Goal: Use online tool/utility: Utilize a website feature to perform a specific function

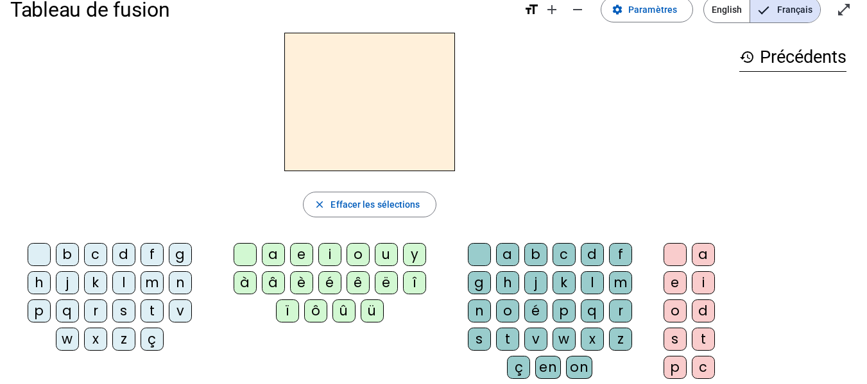
scroll to position [19, 0]
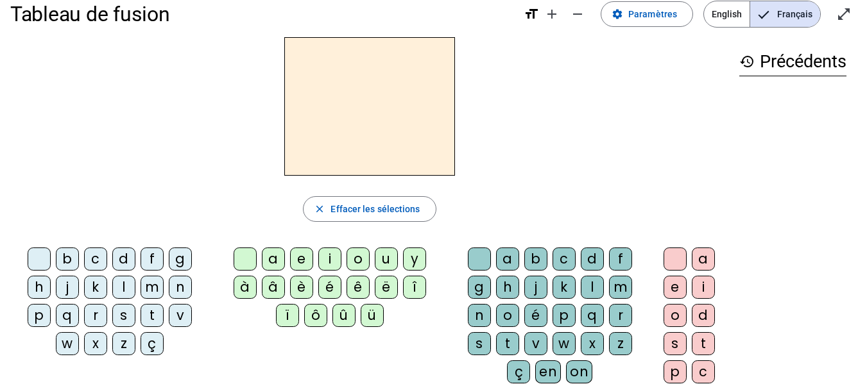
click at [155, 288] on div "m" at bounding box center [152, 287] width 23 height 23
click at [275, 260] on div "a" at bounding box center [273, 259] width 23 height 23
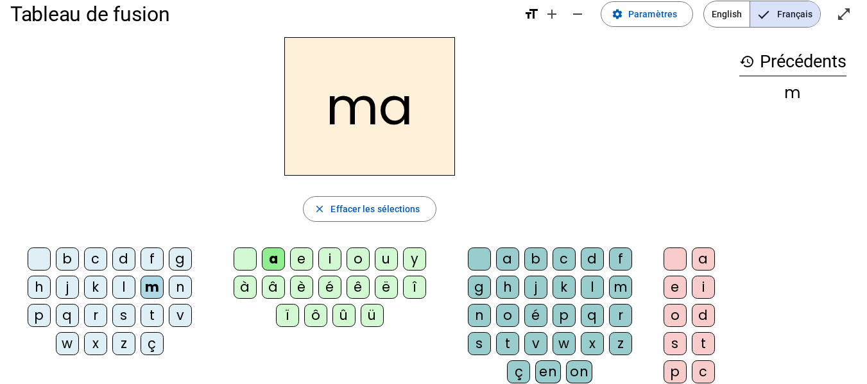
click at [590, 289] on div "l" at bounding box center [592, 287] width 23 height 23
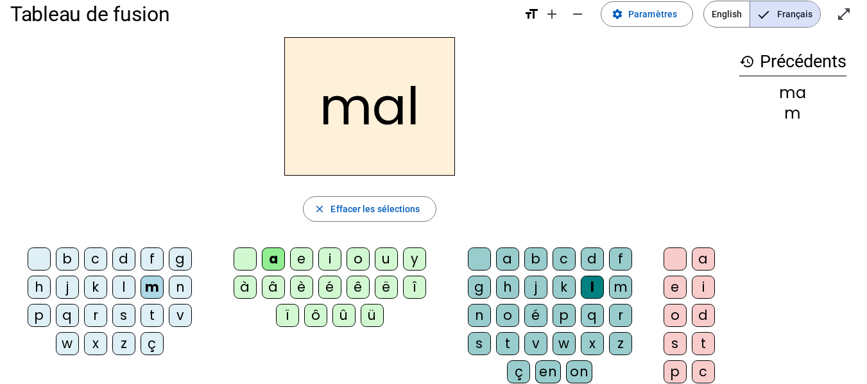
click at [330, 261] on div "i" at bounding box center [329, 259] width 23 height 23
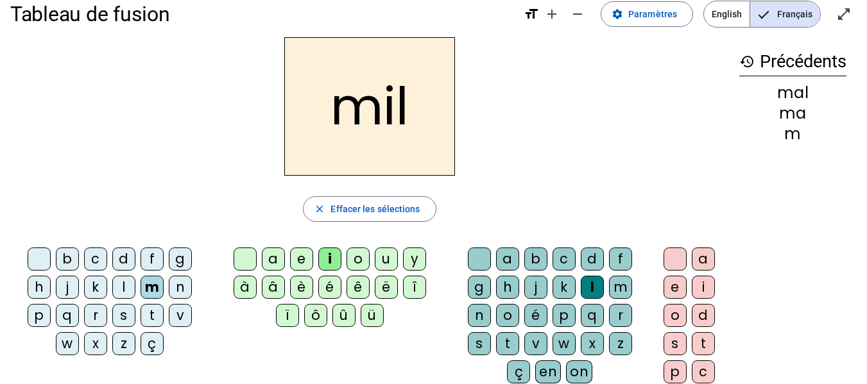
click at [119, 320] on div "s" at bounding box center [123, 315] width 23 height 23
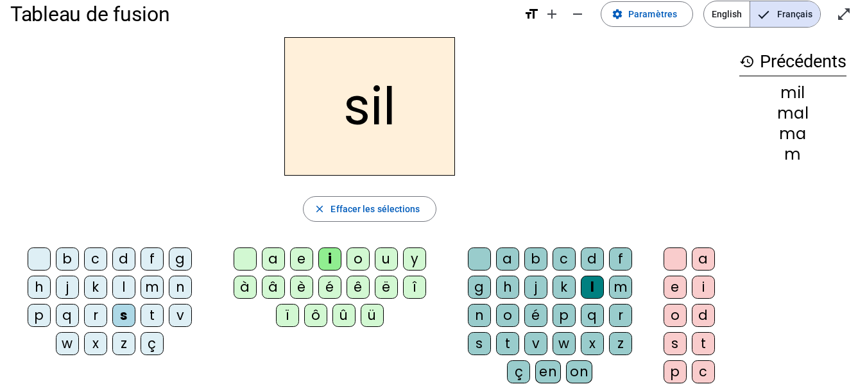
click at [479, 259] on div at bounding box center [479, 259] width 23 height 23
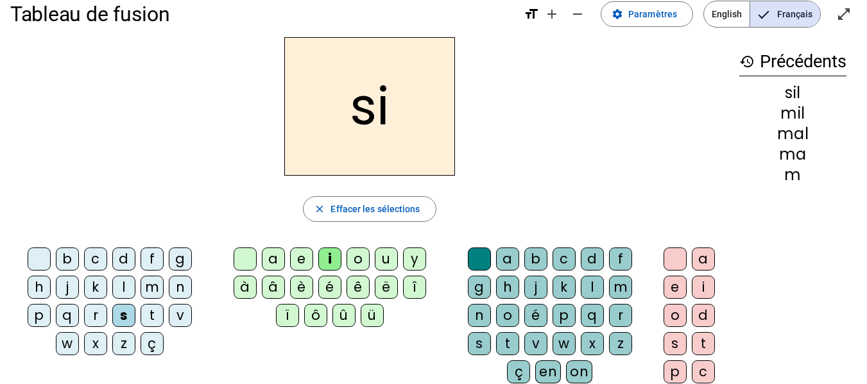
click at [179, 287] on div "n" at bounding box center [180, 287] width 23 height 23
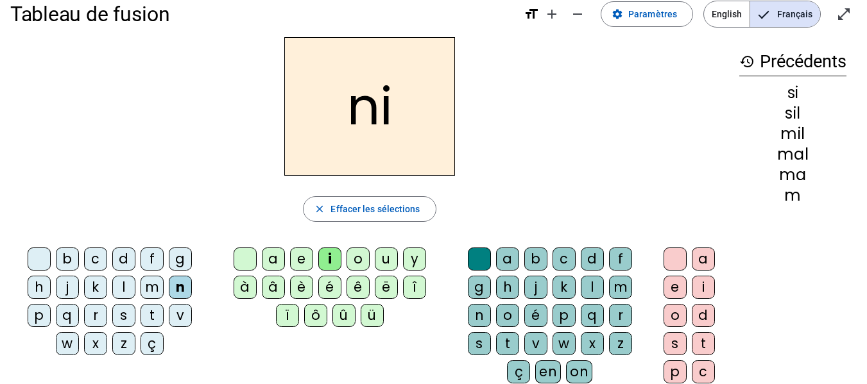
click at [300, 262] on div "e" at bounding box center [301, 259] width 23 height 23
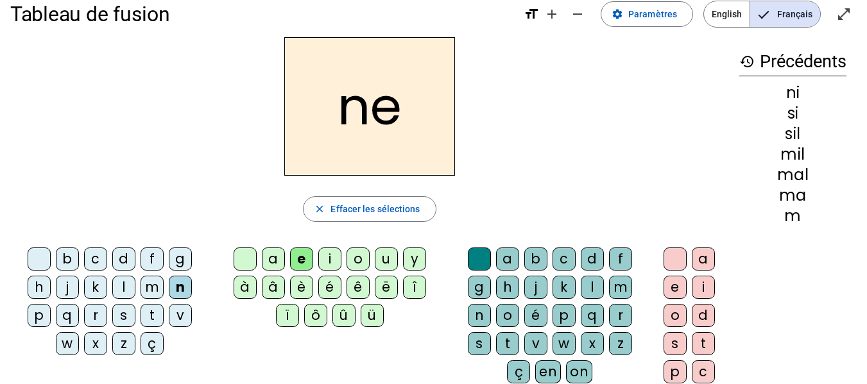
click at [124, 318] on div "s" at bounding box center [123, 315] width 23 height 23
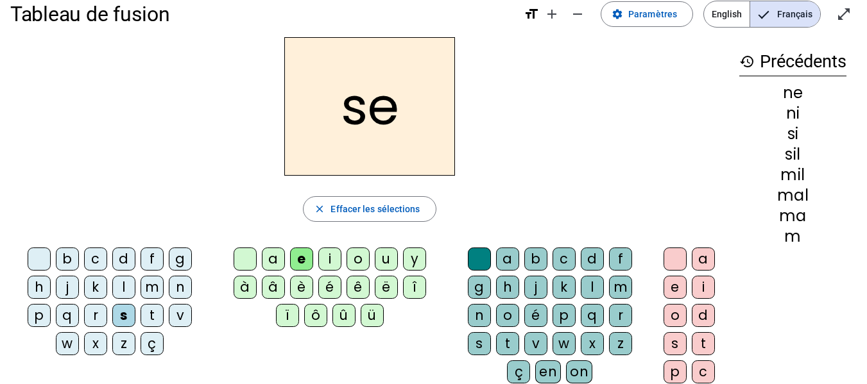
click at [273, 258] on div "a" at bounding box center [273, 259] width 23 height 23
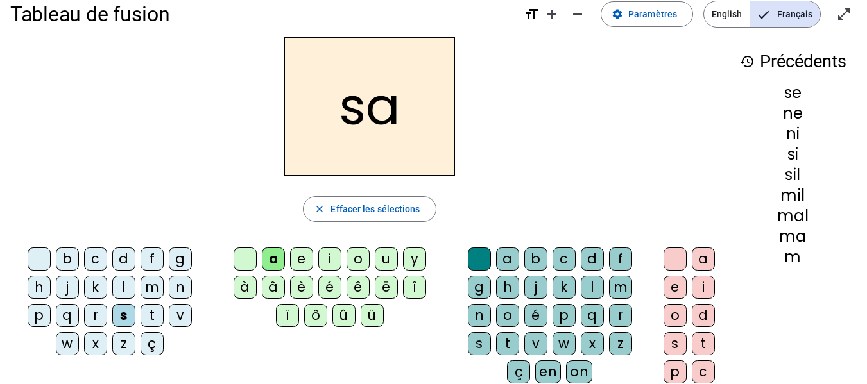
click at [384, 260] on div "u" at bounding box center [386, 259] width 23 height 23
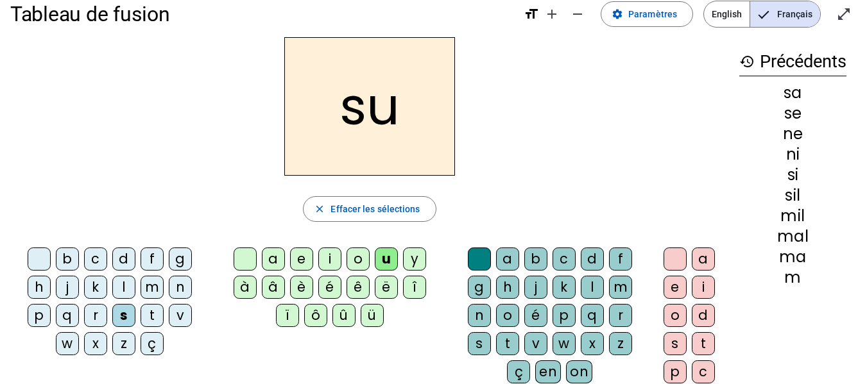
click at [123, 287] on div "l" at bounding box center [123, 287] width 23 height 23
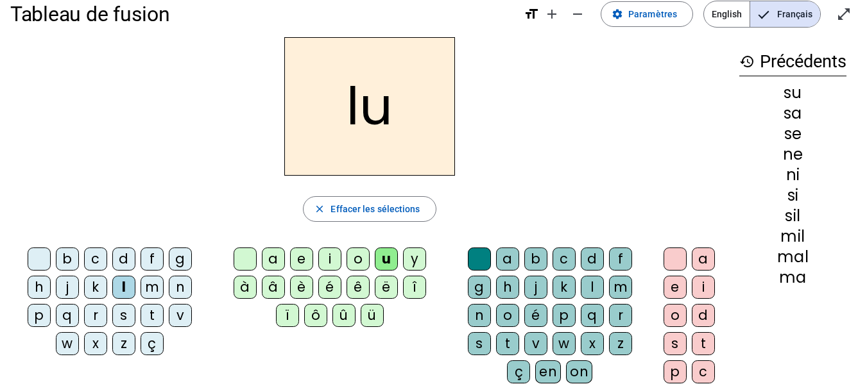
click at [124, 256] on div "d" at bounding box center [123, 259] width 23 height 23
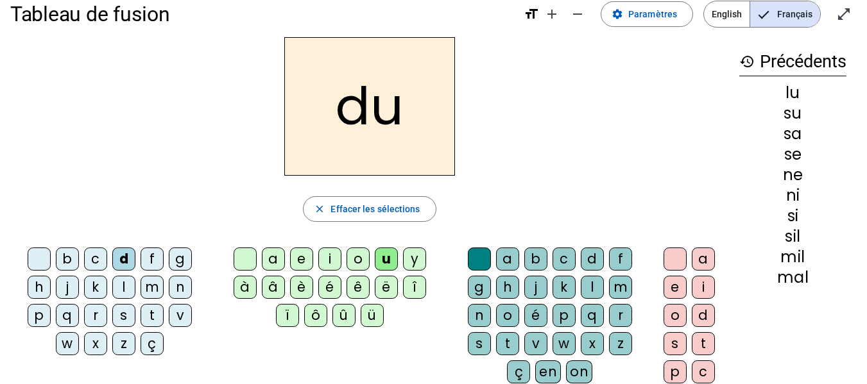
click at [178, 289] on div "n" at bounding box center [180, 287] width 23 height 23
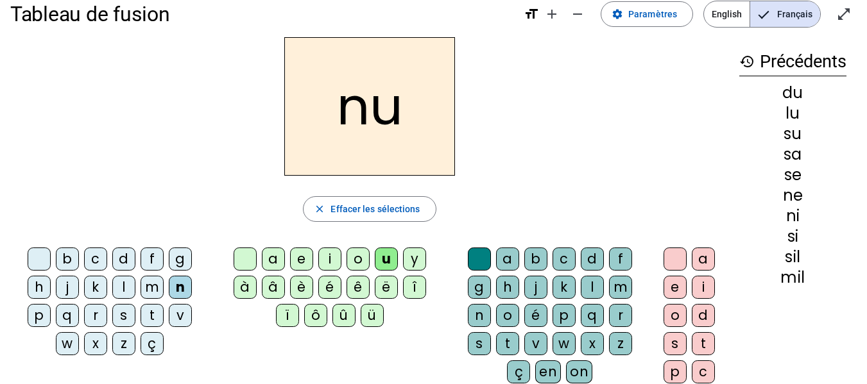
click at [595, 285] on div "l" at bounding box center [592, 287] width 23 height 23
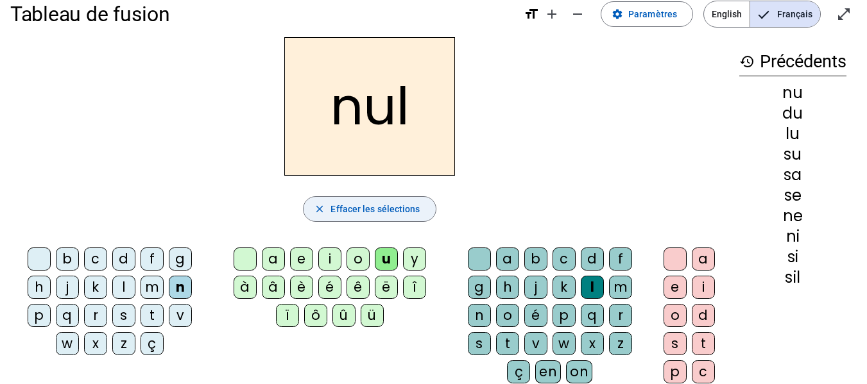
click at [372, 209] on span "Effacer les sélections" at bounding box center [374, 208] width 89 height 15
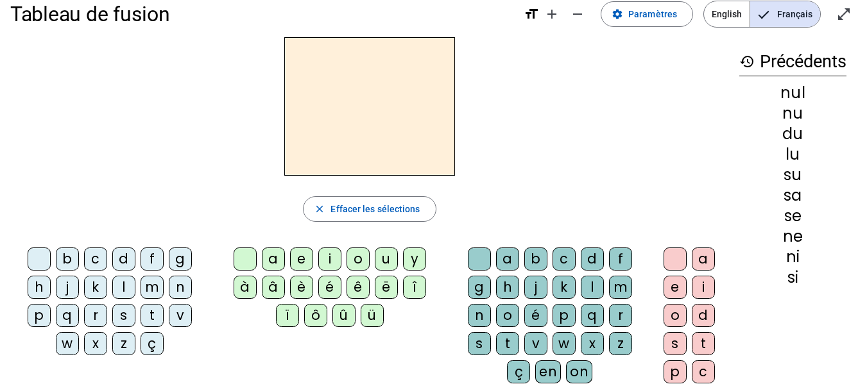
click at [122, 260] on div "d" at bounding box center [123, 259] width 23 height 23
click at [383, 259] on div "u" at bounding box center [386, 259] width 23 height 23
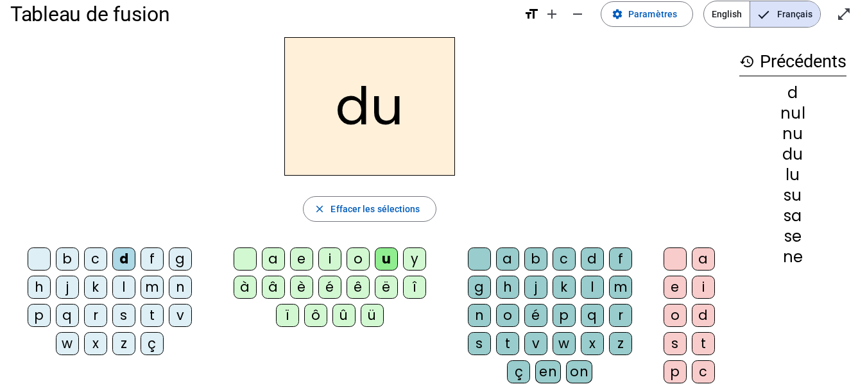
click at [73, 260] on div "b" at bounding box center [67, 259] width 23 height 23
click at [155, 312] on div "t" at bounding box center [152, 315] width 23 height 23
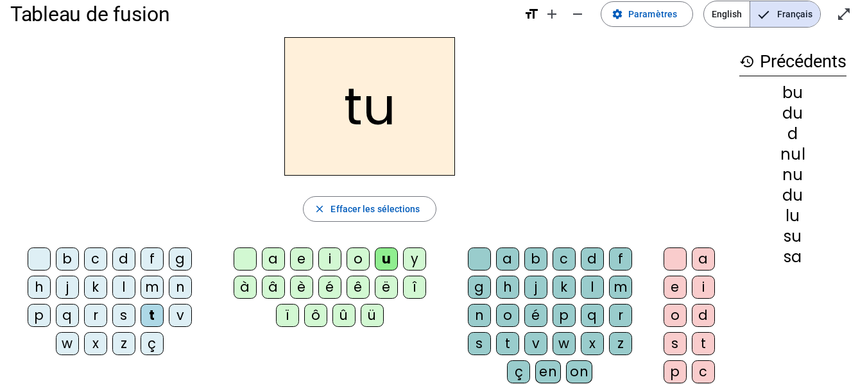
click at [128, 314] on div "s" at bounding box center [123, 315] width 23 height 23
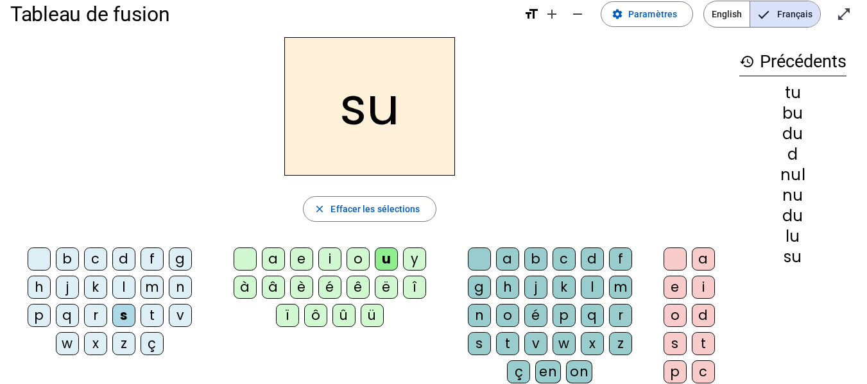
click at [302, 261] on div "e" at bounding box center [301, 259] width 23 height 23
click at [272, 261] on div "a" at bounding box center [273, 259] width 23 height 23
click at [567, 253] on div "c" at bounding box center [563, 259] width 23 height 23
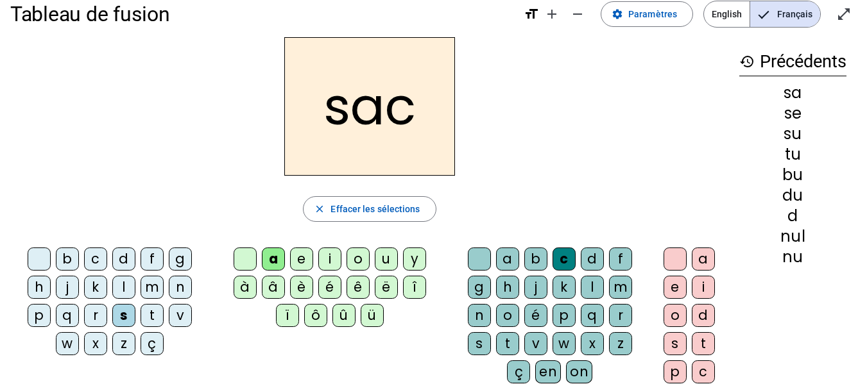
click at [123, 290] on div "l" at bounding box center [123, 287] width 23 height 23
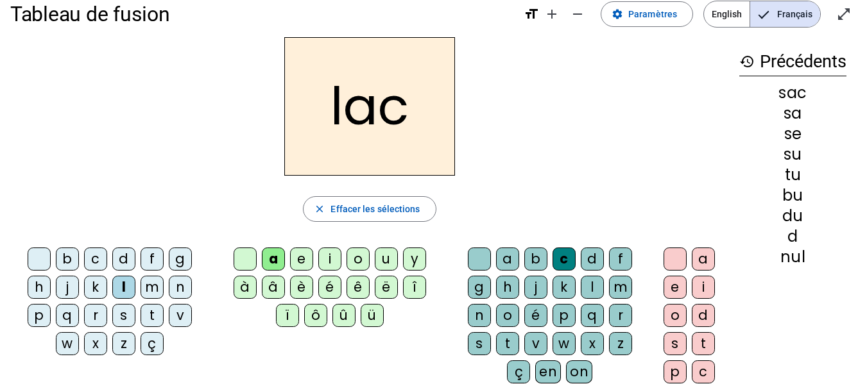
click at [477, 262] on div at bounding box center [479, 259] width 23 height 23
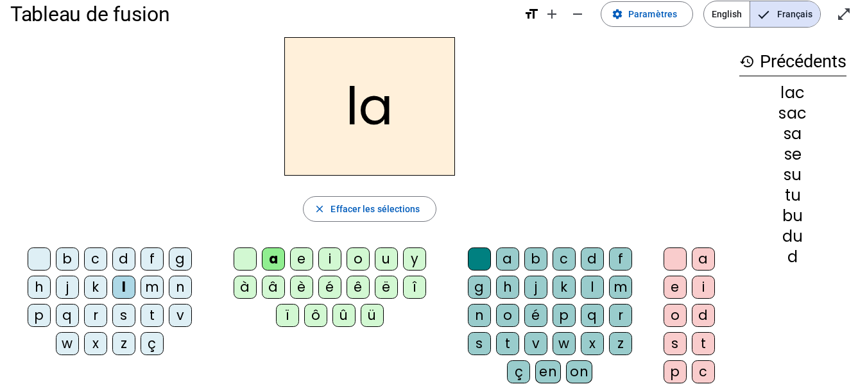
click at [150, 292] on div "m" at bounding box center [152, 287] width 23 height 23
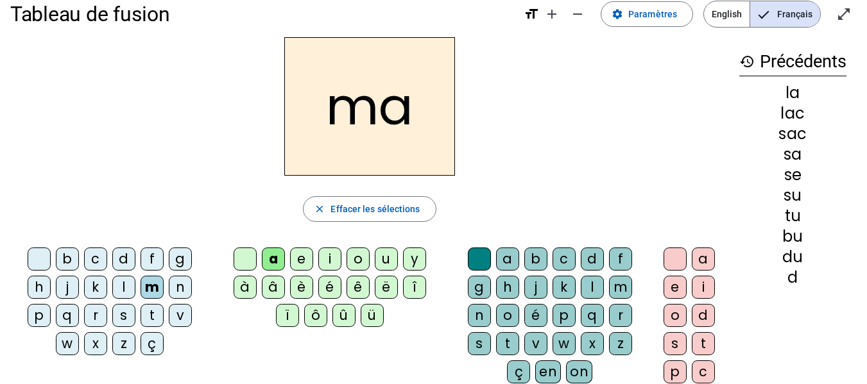
click at [598, 286] on div "l" at bounding box center [592, 287] width 23 height 23
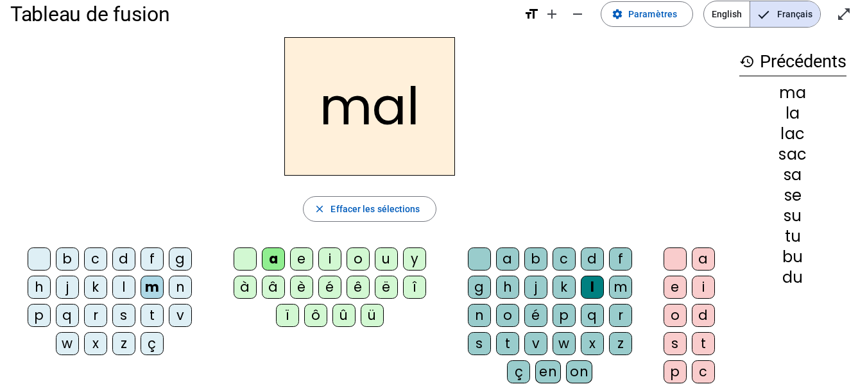
click at [65, 260] on div "b" at bounding box center [67, 259] width 23 height 23
